Goal: Task Accomplishment & Management: Complete application form

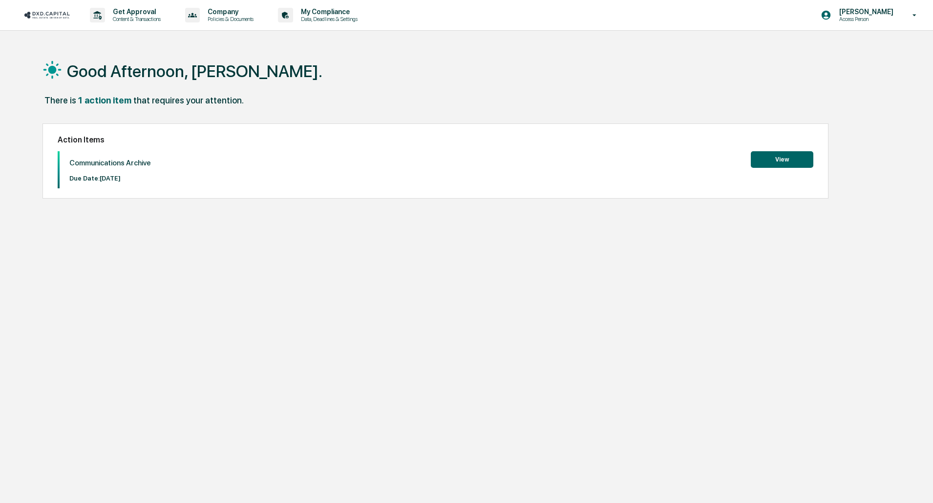
click at [781, 158] on button "View" at bounding box center [781, 159] width 62 height 17
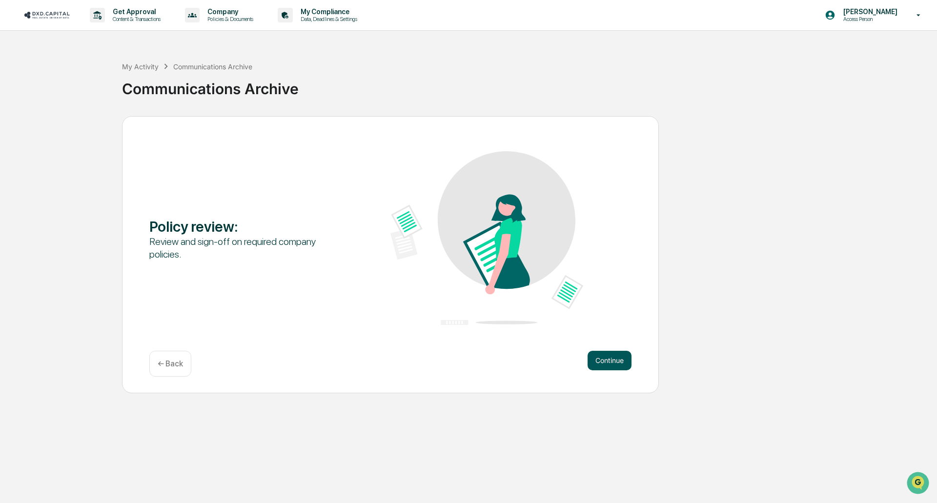
click at [620, 364] on button "Continue" at bounding box center [610, 361] width 44 height 20
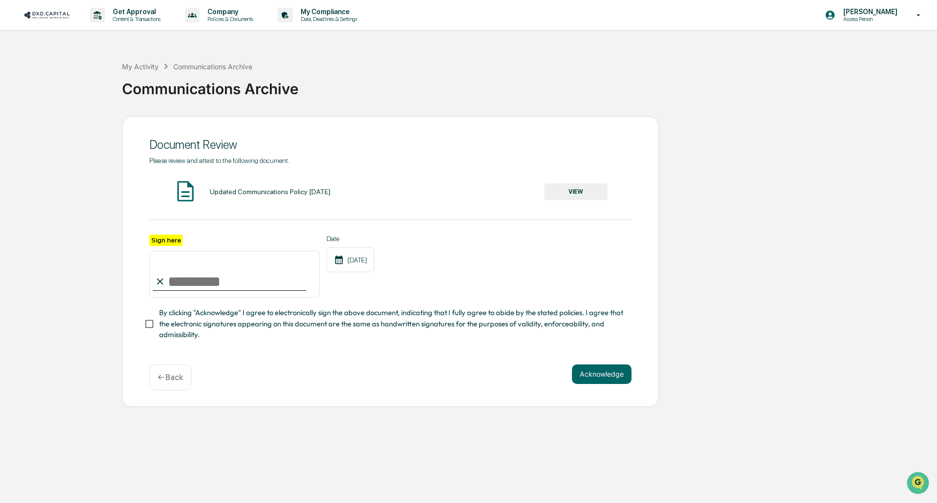
drag, startPoint x: 272, startPoint y: 280, endPoint x: 268, endPoint y: 279, distance: 4.9
click at [272, 280] on input "Sign here" at bounding box center [234, 274] width 170 height 47
type input "**********"
click at [291, 327] on span "By clicking "Acknowledge" I agree to electronically sign the above document, in…" at bounding box center [391, 324] width 465 height 33
click at [589, 381] on button "Acknowledge" at bounding box center [602, 375] width 60 height 20
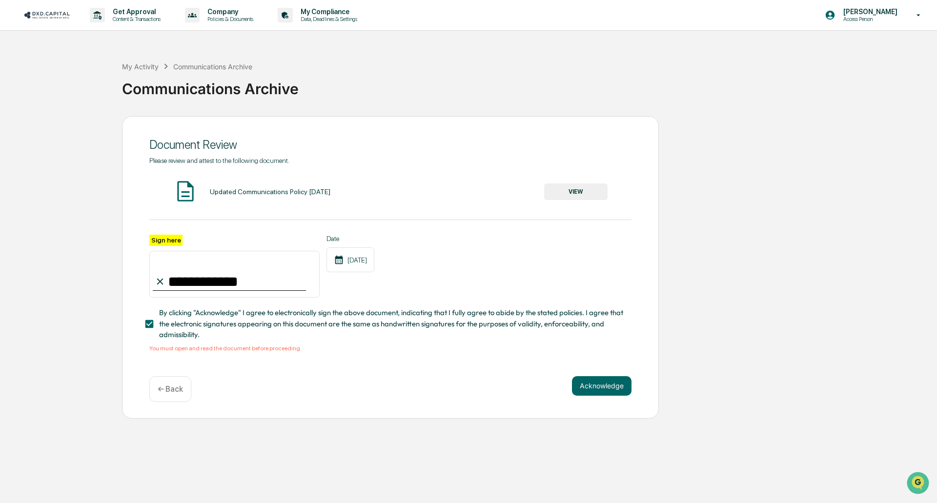
click at [563, 195] on button "VIEW" at bounding box center [575, 192] width 63 height 17
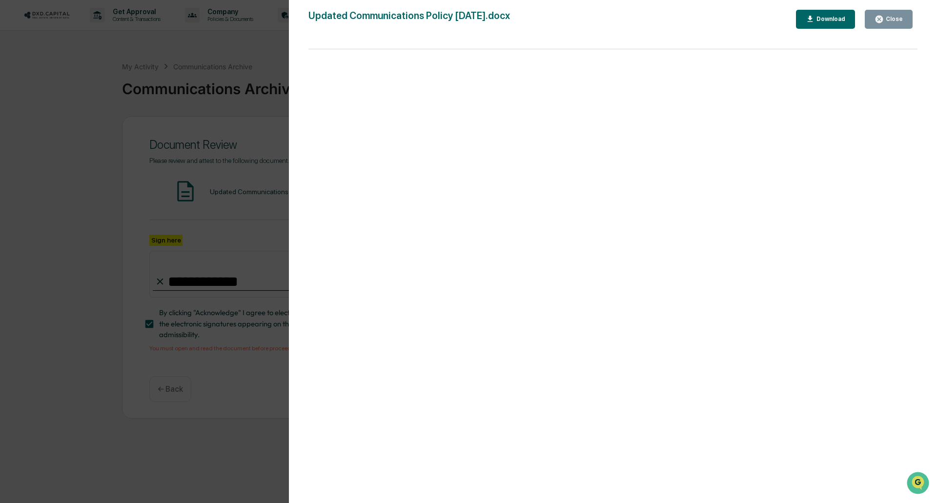
click at [880, 18] on icon "button" at bounding box center [879, 19] width 7 height 7
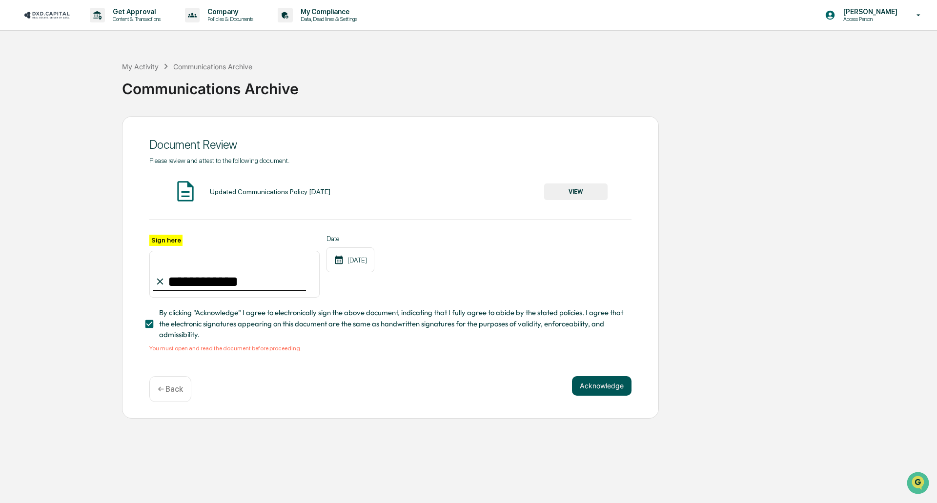
click at [602, 390] on button "Acknowledge" at bounding box center [602, 386] width 60 height 20
